Goal: Information Seeking & Learning: Find specific page/section

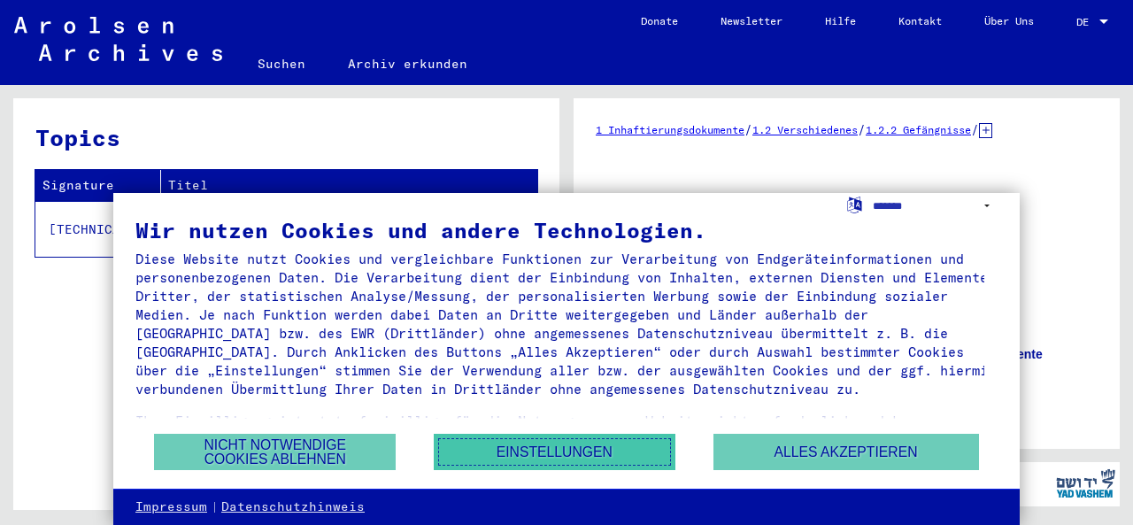
click at [498, 444] on button "Einstellungen" at bounding box center [555, 452] width 242 height 36
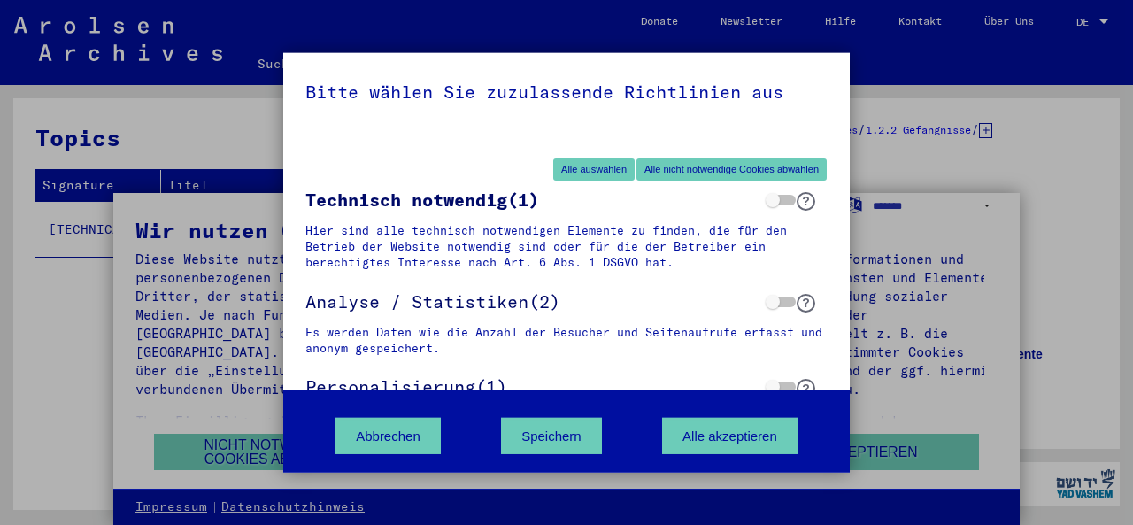
click at [916, 184] on div "Bitte wählen Sie zuzulassende Richtlinien aus Alle auswählen Alle nicht notwend…" at bounding box center [566, 262] width 1133 height 525
click at [710, 445] on button "Alle akzeptieren" at bounding box center [729, 436] width 135 height 36
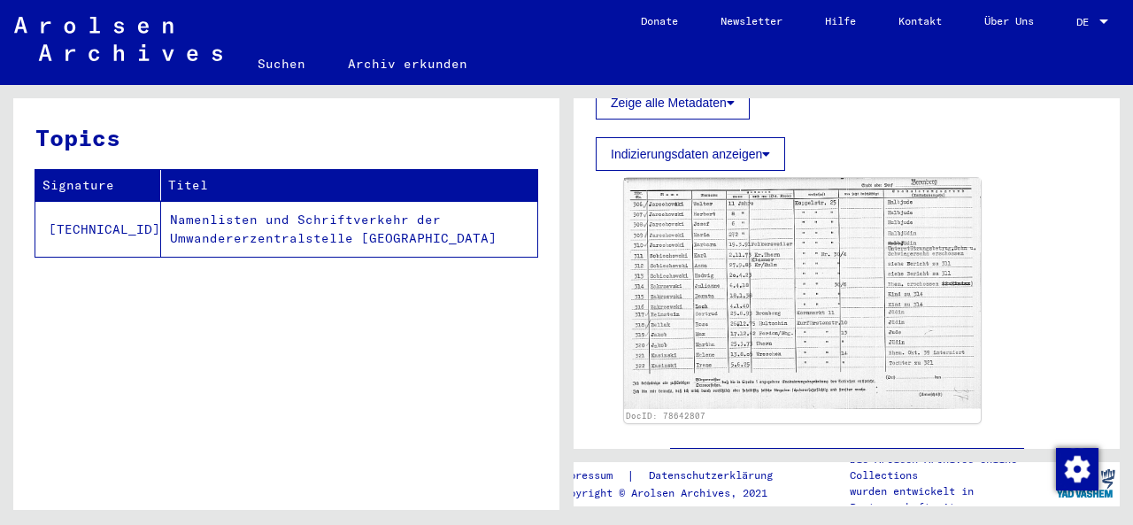
scroll to position [531, 0]
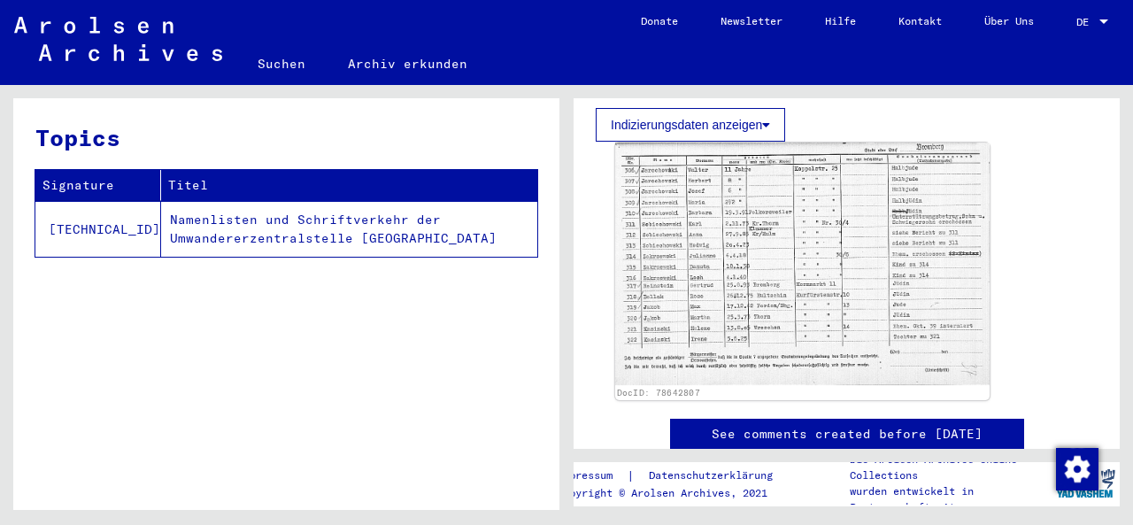
click at [764, 245] on img at bounding box center [802, 264] width 375 height 243
click at [732, 236] on img at bounding box center [802, 264] width 375 height 243
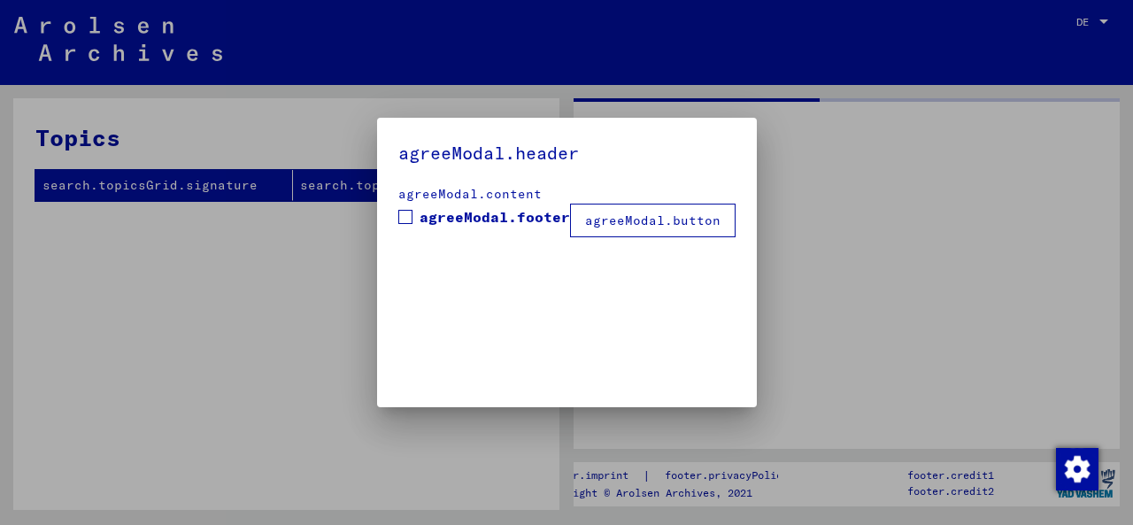
drag, startPoint x: 1114, startPoint y: 265, endPoint x: 1109, endPoint y: 235, distance: 30.4
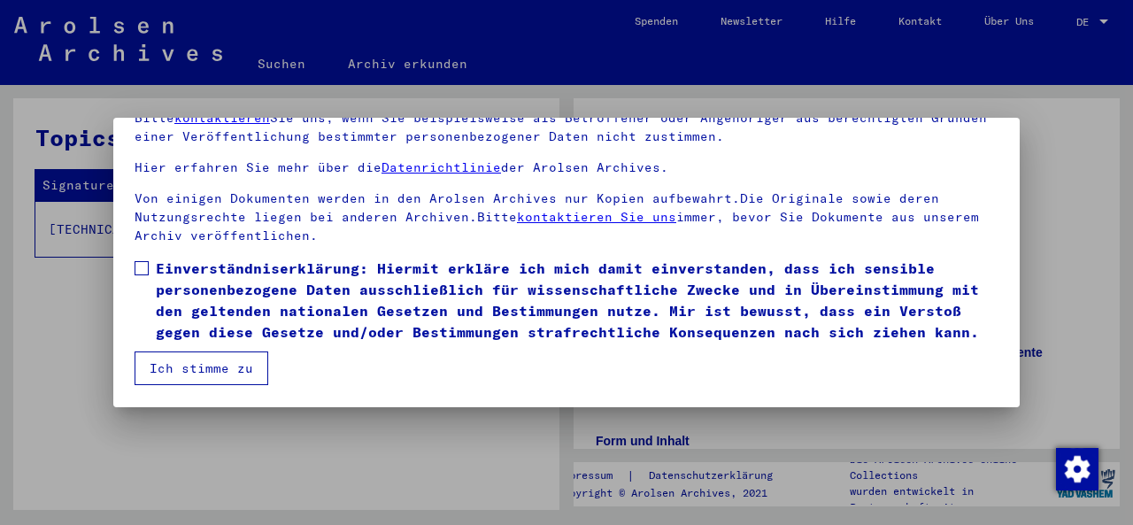
scroll to position [0, 0]
click at [182, 370] on button "Ich stimme zu" at bounding box center [202, 369] width 134 height 34
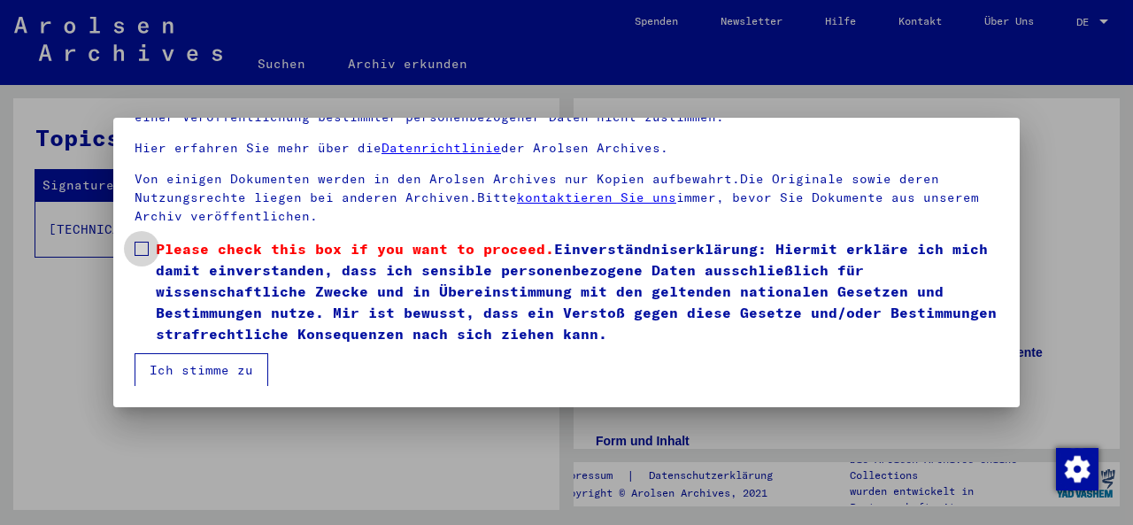
click at [142, 251] on span at bounding box center [142, 249] width 14 height 14
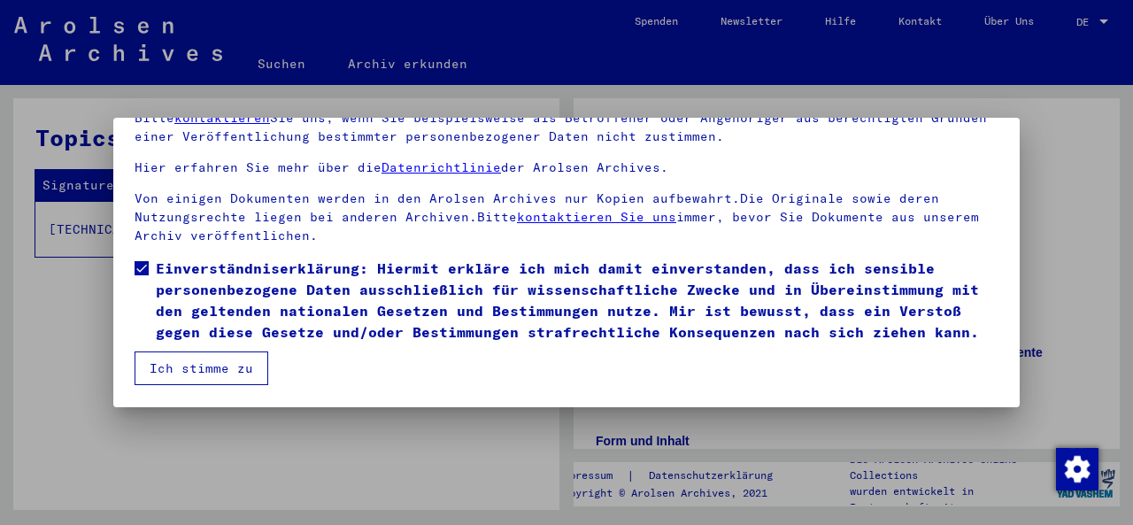
click at [207, 378] on button "Ich stimme zu" at bounding box center [202, 369] width 134 height 34
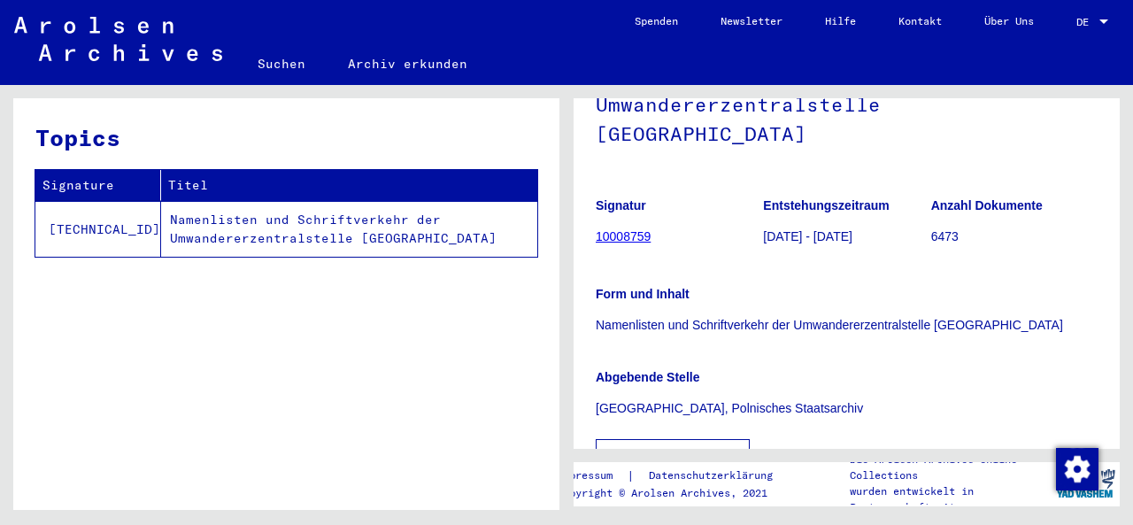
scroll to position [12, 0]
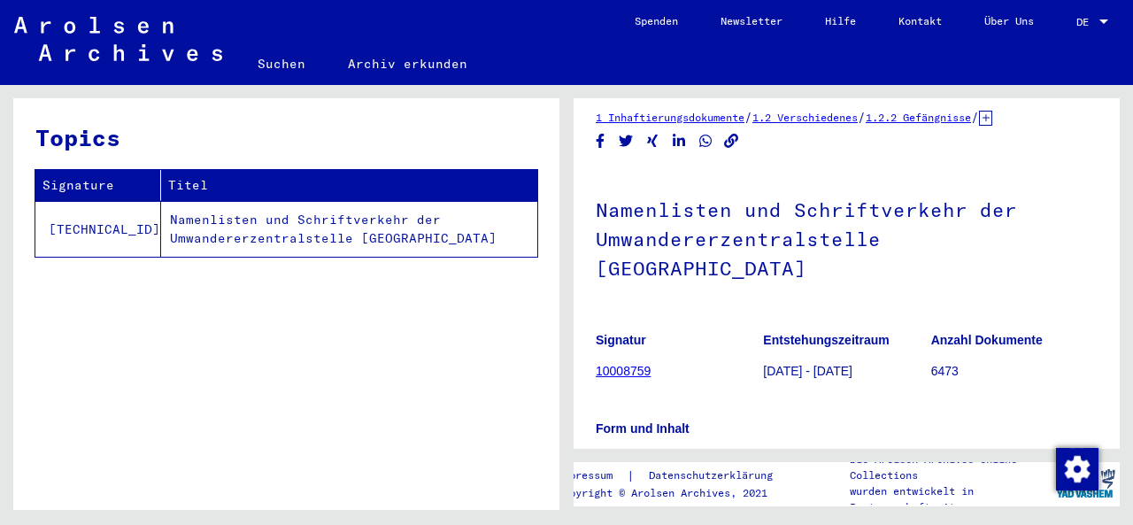
click at [352, 215] on td "Namenlisten und Schriftverkehr der Umwandererzentralstelle [GEOGRAPHIC_DATA]" at bounding box center [349, 229] width 376 height 56
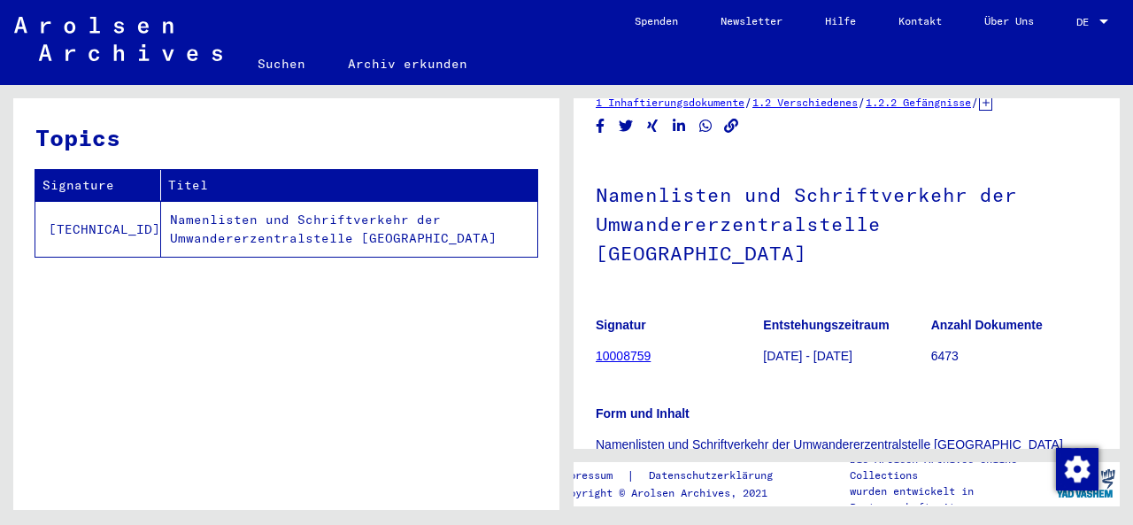
scroll to position [23, 0]
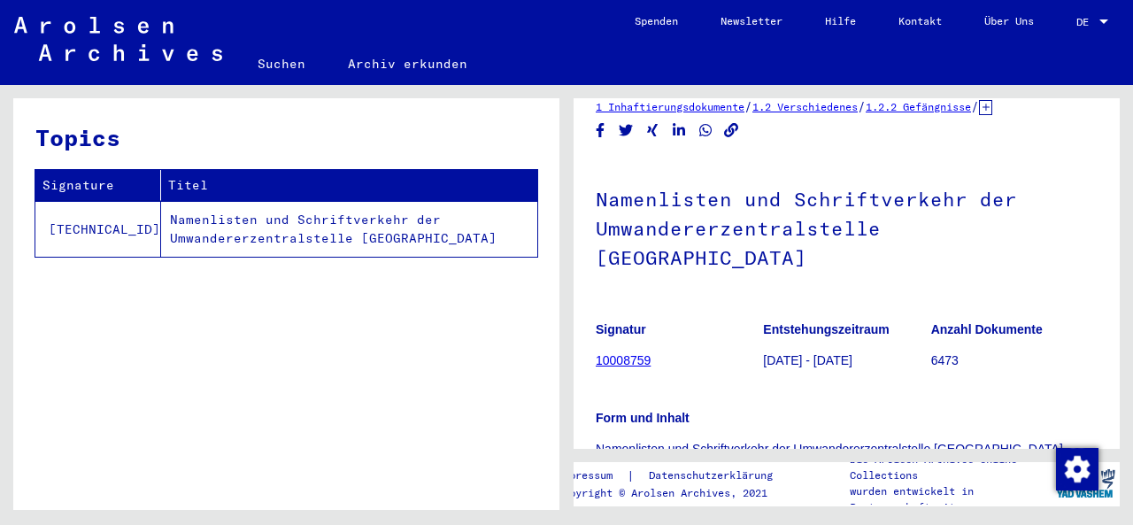
click at [456, 339] on div "Topics Signature Titel [TECHNICAL_ID] Namenlisten und Schriftverkehr der Umwand…" at bounding box center [286, 310] width 546 height 425
